Goal: Communication & Community: Answer question/provide support

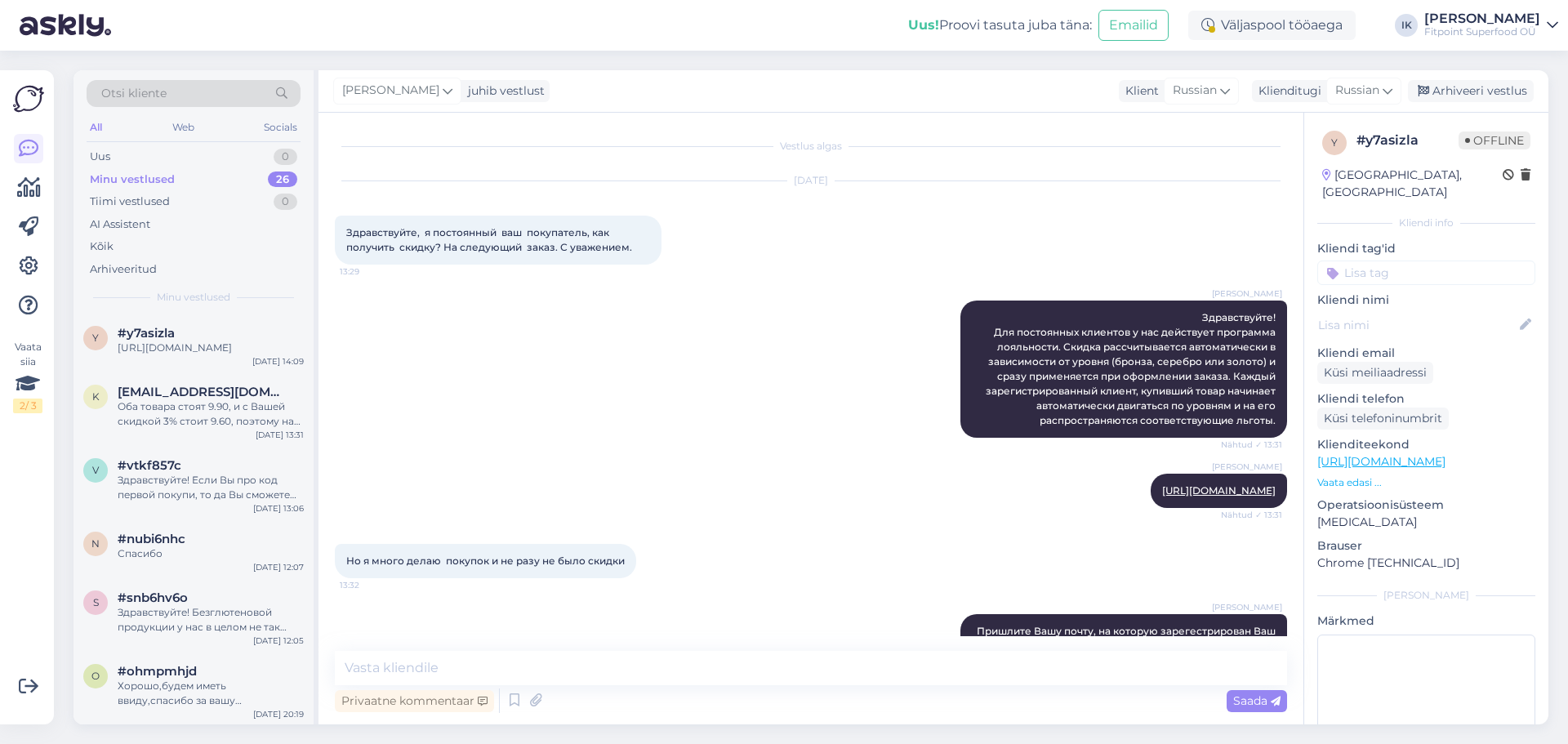
scroll to position [841, 0]
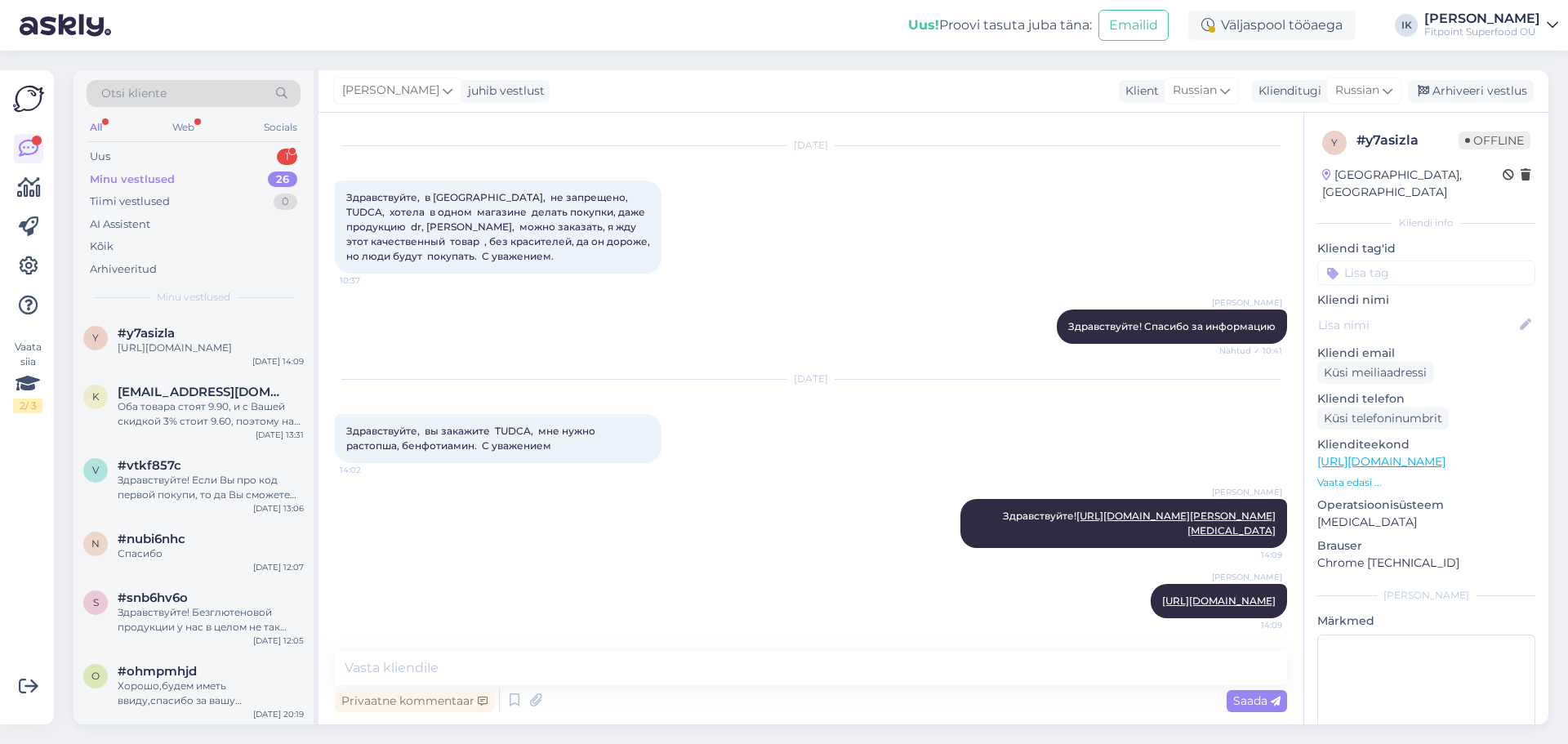
click at [246, 168] on div "Minu vestlused 26" at bounding box center [193, 179] width 214 height 22
click at [258, 156] on div "Uus 1" at bounding box center [193, 157] width 214 height 22
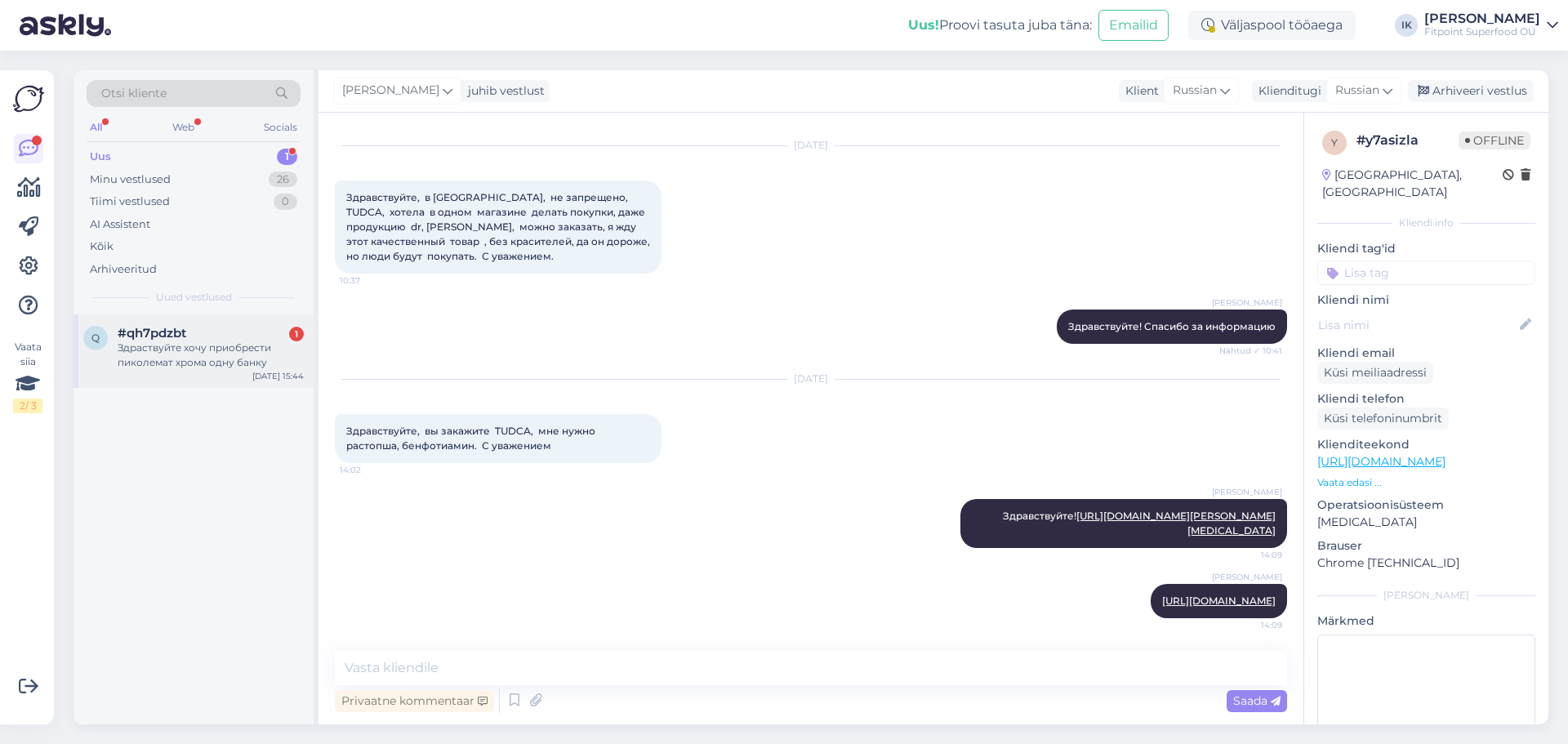
click at [227, 341] on div "Здраствуйте хочу приобрести пиколемат хрома одну банку" at bounding box center [210, 356] width 186 height 29
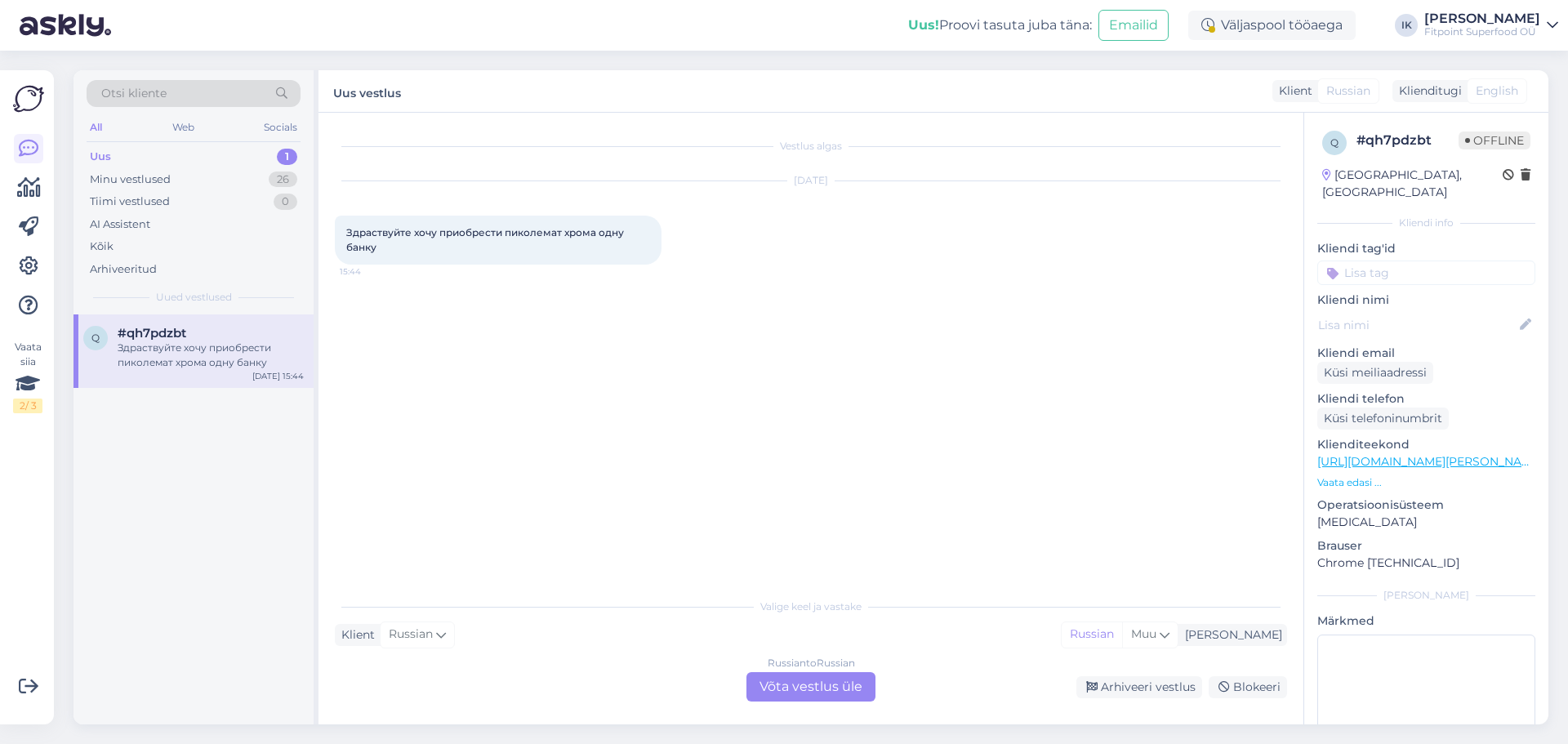
click at [861, 671] on div "Valige keel ja vastake Klient Russian Mina Russian Muu Russian to Russian Võta …" at bounding box center [810, 645] width 952 height 112
click at [857, 677] on div "Russian to Russian Võta vestlus üle" at bounding box center [810, 687] width 129 height 29
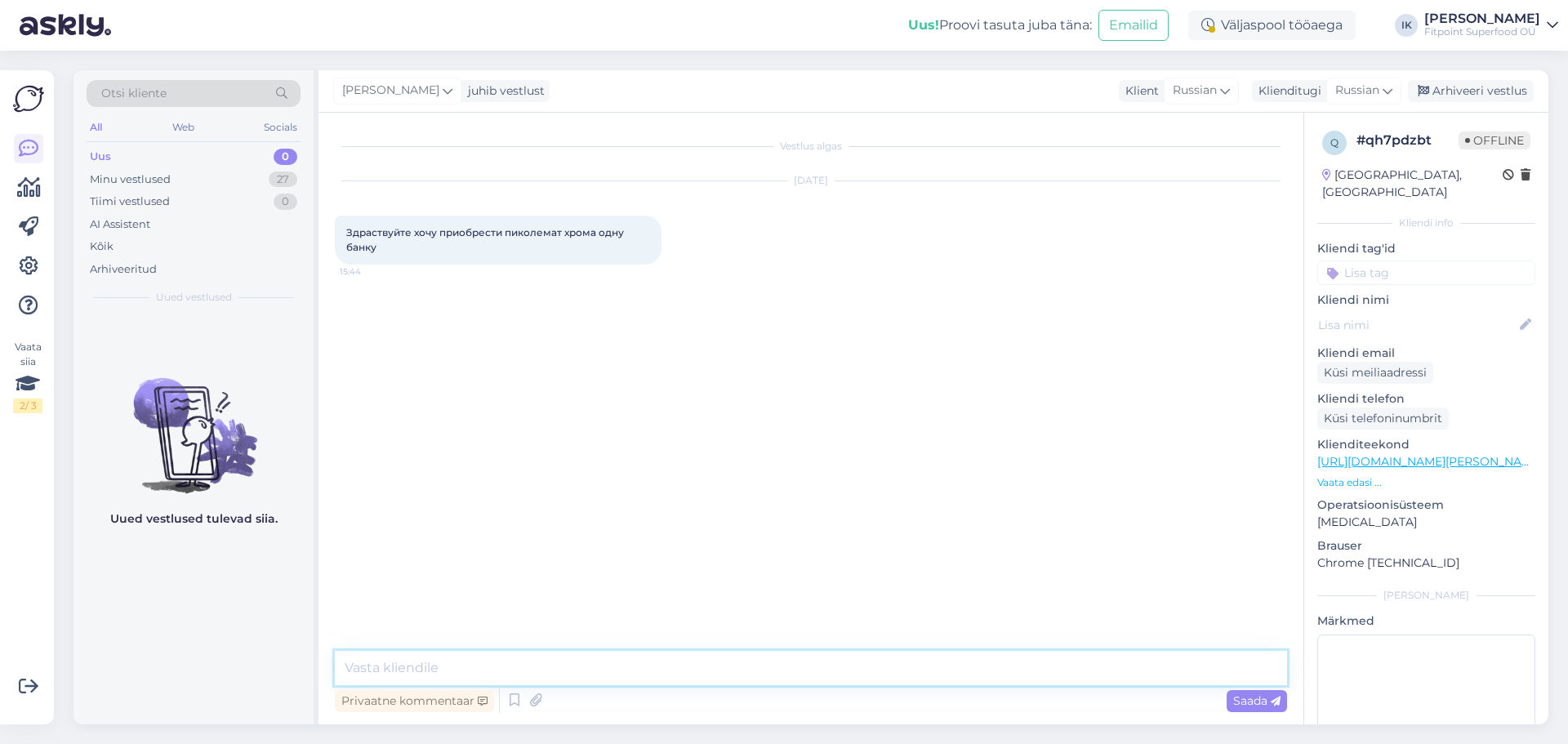
click at [872, 665] on textarea at bounding box center [810, 668] width 952 height 35
click at [429, 677] on textarea "Здравствуйте!" at bounding box center [810, 668] width 952 height 35
click at [390, 672] on textarea "Здравствуйте!" at bounding box center [810, 668] width 952 height 35
click at [458, 664] on textarea "Здравствуйте!" at bounding box center [810, 668] width 952 height 35
type textarea "Здравствуйте! Вы можете оформить заказ, добавив товар в корзину."
